Goal: Find specific page/section: Find specific page/section

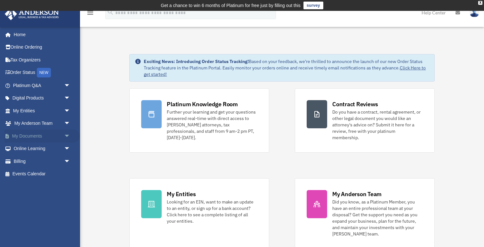
click at [38, 134] on link "My Documents arrow_drop_down" at bounding box center [42, 136] width 76 height 13
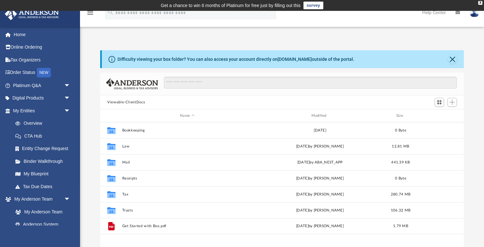
scroll to position [22, 0]
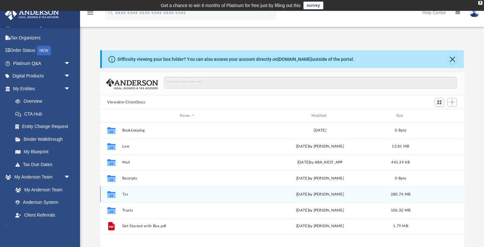
click at [112, 193] on icon "grid" at bounding box center [111, 195] width 8 height 5
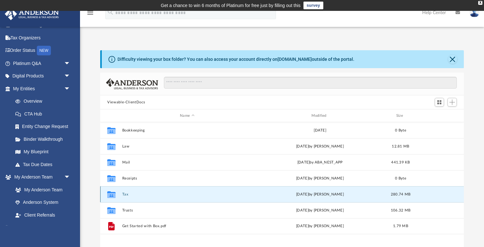
click at [112, 193] on icon "grid" at bounding box center [111, 195] width 8 height 5
click at [126, 193] on button "Tax" at bounding box center [187, 194] width 130 height 4
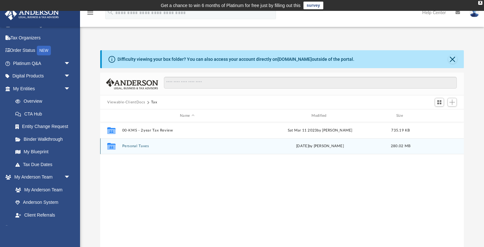
click at [135, 146] on button "Personal Taxes" at bounding box center [187, 146] width 130 height 4
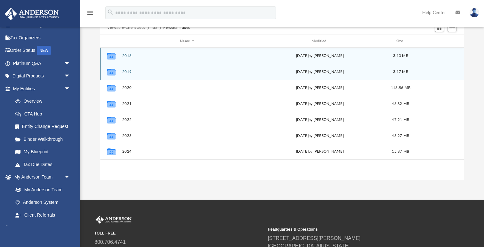
scroll to position [77, 0]
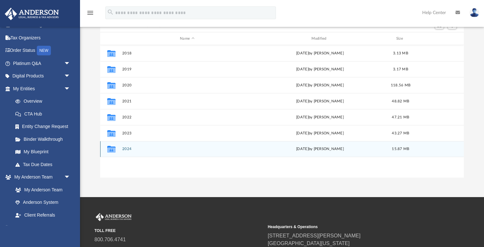
click at [129, 148] on button "2024" at bounding box center [187, 149] width 130 height 4
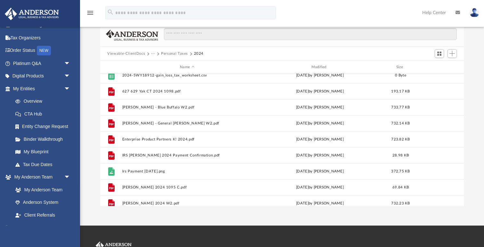
scroll to position [86, 0]
